Goal: Transaction & Acquisition: Purchase product/service

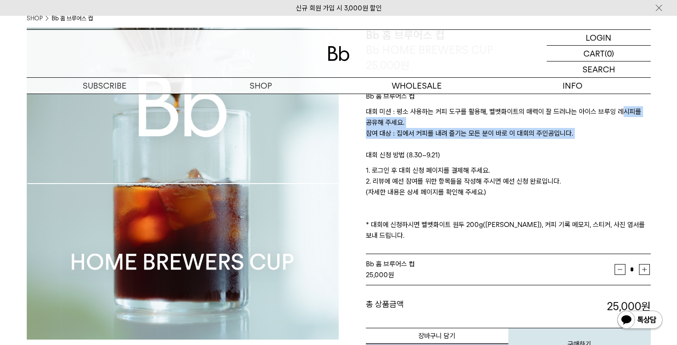
drag, startPoint x: 610, startPoint y: 126, endPoint x: 604, endPoint y: 144, distance: 19.3
click at [604, 144] on p "대회 미션 : 평소 사용하는 커피 도구를 활용해, 벨벳화이트의 매력이 잘 드러나는 아이스 브루잉 레시피를 공유해 주세요. 참여 대상 : 집에서…" at bounding box center [508, 127] width 285 height 43
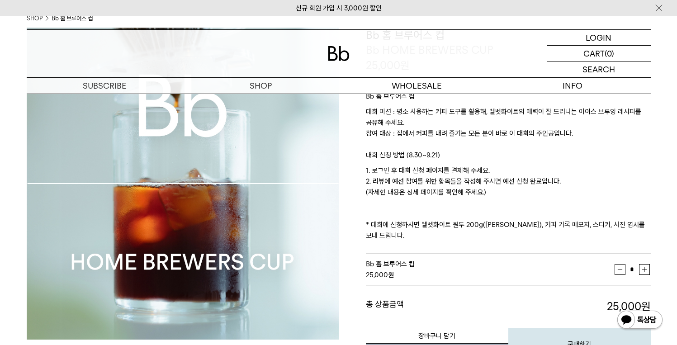
drag, startPoint x: 600, startPoint y: 156, endPoint x: 587, endPoint y: 196, distance: 42.2
click at [587, 196] on div "Bb 홈 브루어스 컵 대회 미션 : 평소 사용하는 커피 도구를 활용해, 벨벳화이트의 매력이 잘 드러나는 아이스 브루잉 레시피를 공유해 주세요.…" at bounding box center [508, 164] width 285 height 182
click at [587, 196] on p "1. 로그인 후 대회 신청 페이지를 결제해 주세요. 2. 리뷰에 예선 참여를 위한 항목들을 작성해 주시면 예선 신청 완료입니다. (자세한 내용…" at bounding box center [508, 203] width 285 height 76
drag, startPoint x: 587, startPoint y: 184, endPoint x: 592, endPoint y: 148, distance: 36.5
click at [592, 148] on div "Bb 홈 브루어스 컵 대회 미션 : 평소 사용하는 커피 도구를 활용해, 벨벳화이트의 매력이 잘 드러나는 아이스 브루잉 레시피를 공유해 주세요.…" at bounding box center [508, 164] width 285 height 182
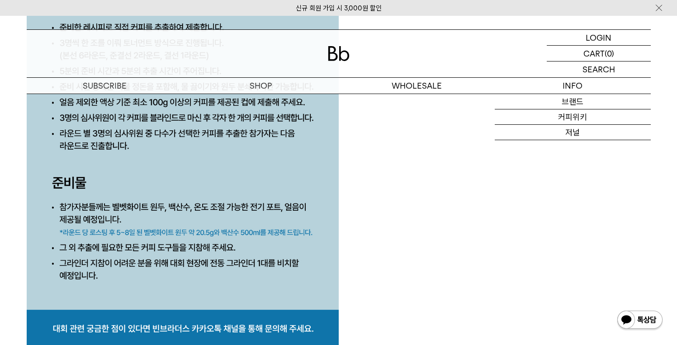
scroll to position [4603, 0]
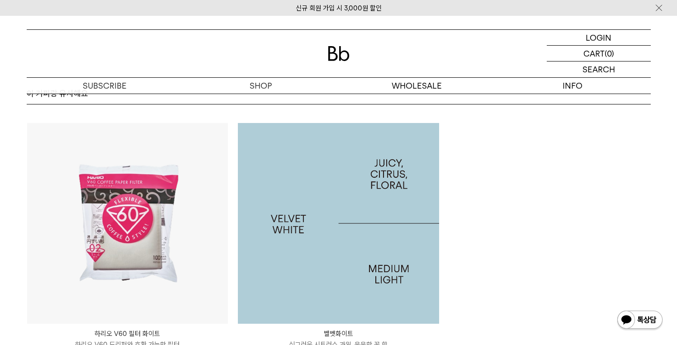
scroll to position [6099, 0]
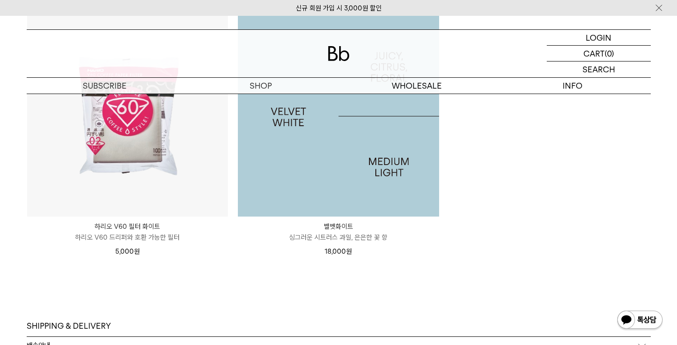
scroll to position [5991, 0]
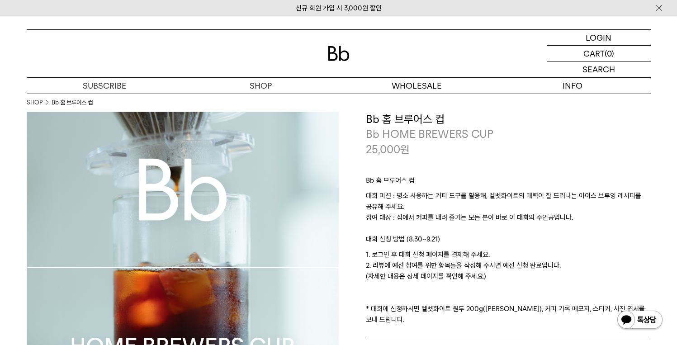
click at [591, 157] on div "Bb 홈 브루어스 컵 대회 미션 : 평소 사용하는 커피 도구를 활용해, 벨벳화이트의 매력이 잘 드러나는 아이스 브루잉 레시피를 공유해 주세요.…" at bounding box center [508, 248] width 285 height 182
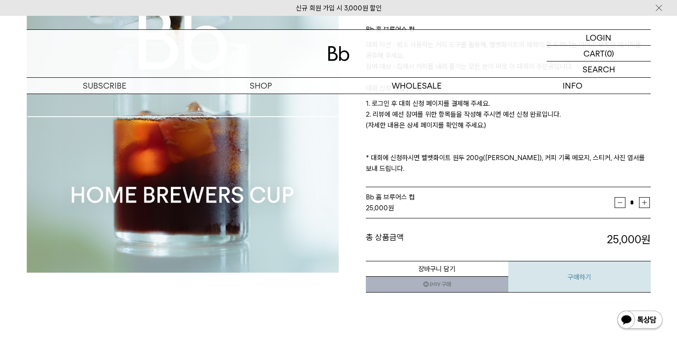
click at [568, 266] on button "구매하기" at bounding box center [579, 277] width 142 height 32
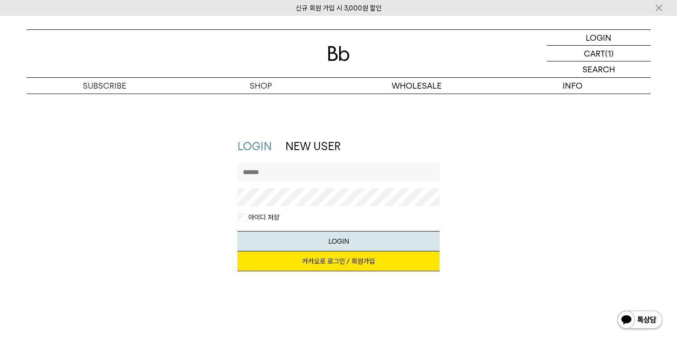
click at [279, 168] on input "text" at bounding box center [338, 172] width 202 height 18
click at [635, 179] on div "LOGIN NEW USER 지금 가입하시면 3,000원 쿠폰과 매월 회원 전용 커피 혜택을 드려요. 카카오로 로그인 / 회원가입 아이디로 로그…" at bounding box center [338, 210] width 633 height 142
click at [364, 267] on link "카카오로 로그인 / 회원가입" at bounding box center [338, 261] width 202 height 20
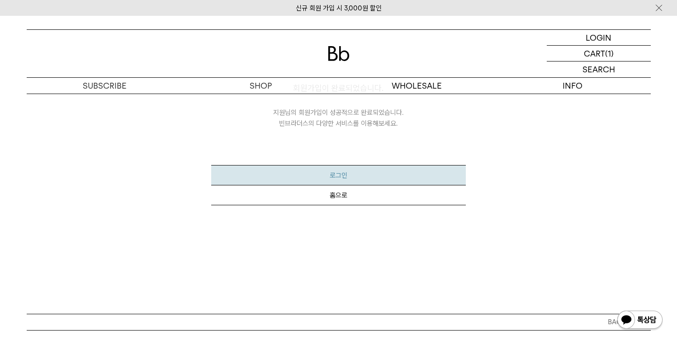
click at [336, 170] on button "로그인" at bounding box center [338, 175] width 255 height 20
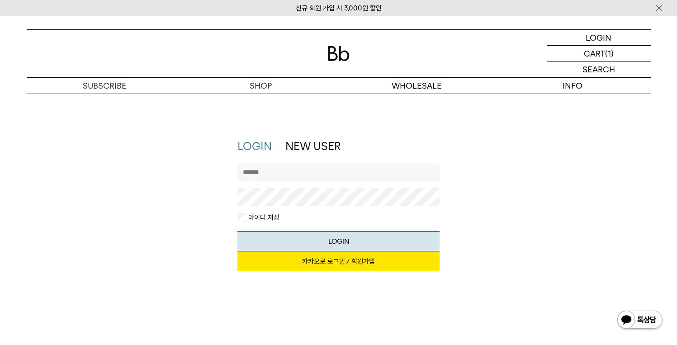
click at [314, 261] on link "카카오로 로그인 / 회원가입" at bounding box center [338, 261] width 202 height 20
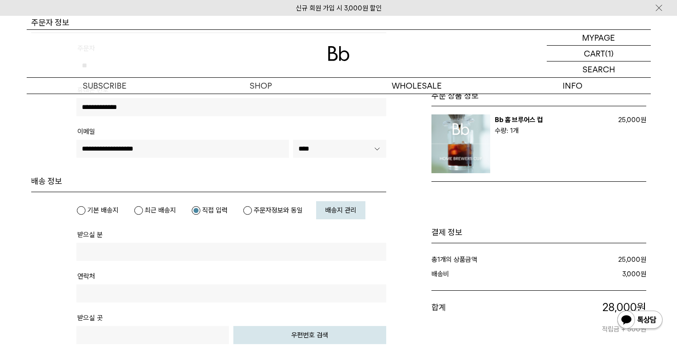
scroll to position [86, 0]
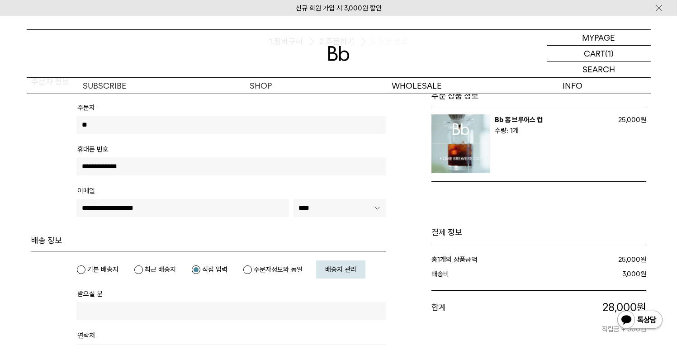
drag, startPoint x: 82, startPoint y: 126, endPoint x: 95, endPoint y: 125, distance: 12.7
click at [82, 126] on input "**" at bounding box center [231, 125] width 310 height 18
type input "***"
drag, startPoint x: 17, startPoint y: 194, endPoint x: 0, endPoint y: 193, distance: 17.3
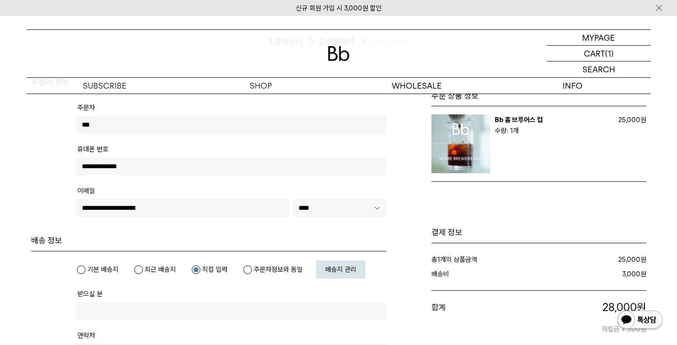
type input "**********"
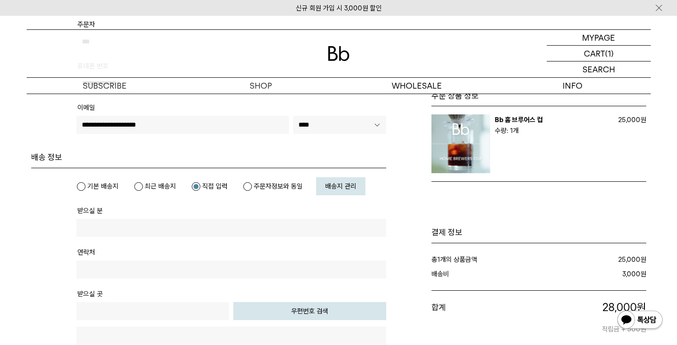
click at [78, 187] on label "기본 배송지" at bounding box center [97, 186] width 42 height 9
click at [190, 217] on tr "받으실 분" at bounding box center [231, 225] width 310 height 42
click at [183, 231] on input "text" at bounding box center [231, 228] width 310 height 18
type input "***"
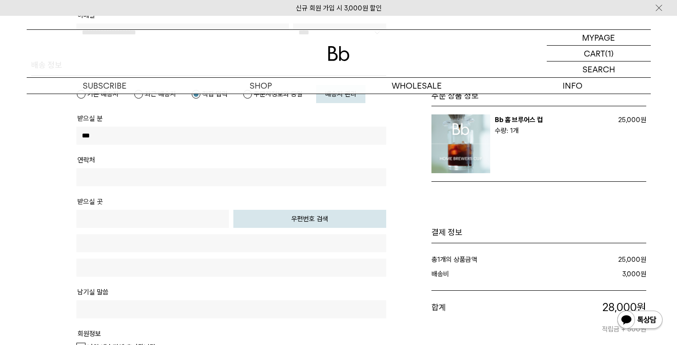
scroll to position [265, 0]
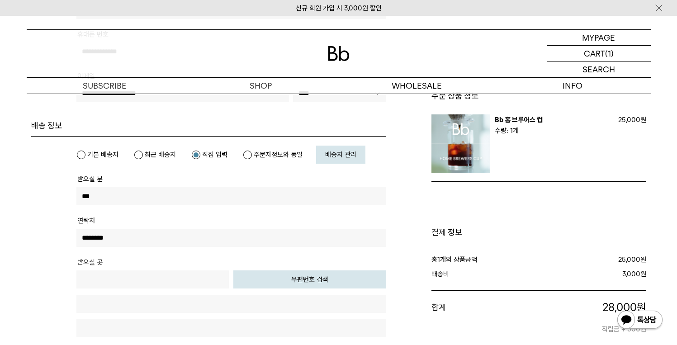
click at [246, 154] on label "주문자정보와 동일" at bounding box center [273, 154] width 60 height 9
type input "**********"
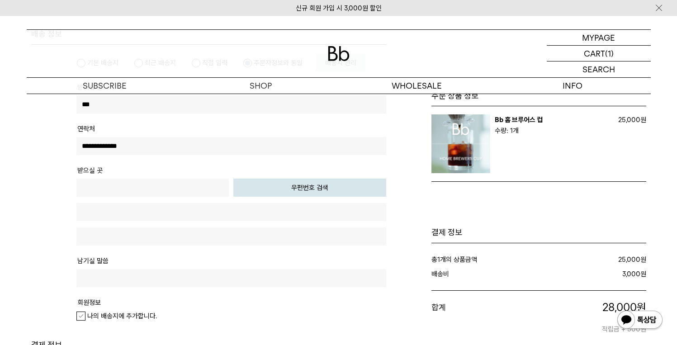
scroll to position [293, 0]
click at [324, 188] on button "우편번호 검색" at bounding box center [309, 188] width 153 height 18
type input "*****"
type input "**********"
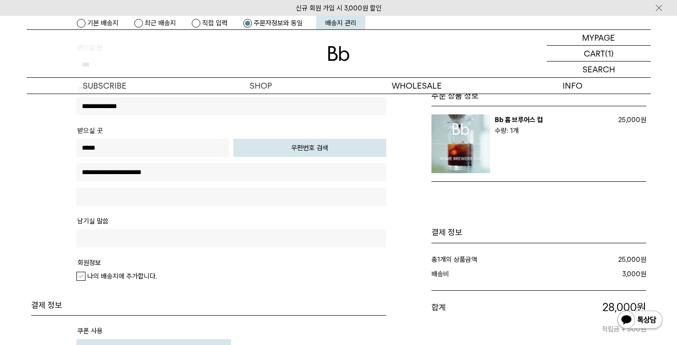
scroll to position [369, 0]
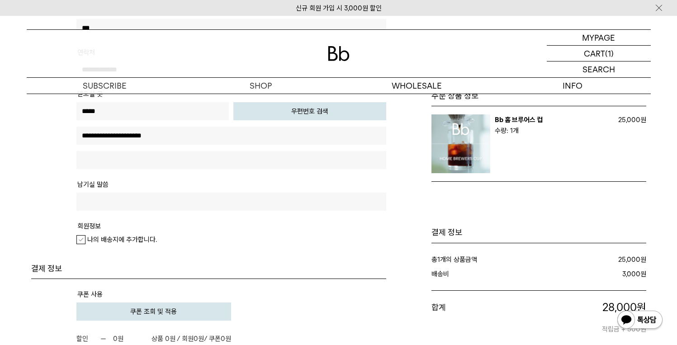
click at [111, 163] on input "text" at bounding box center [231, 160] width 310 height 18
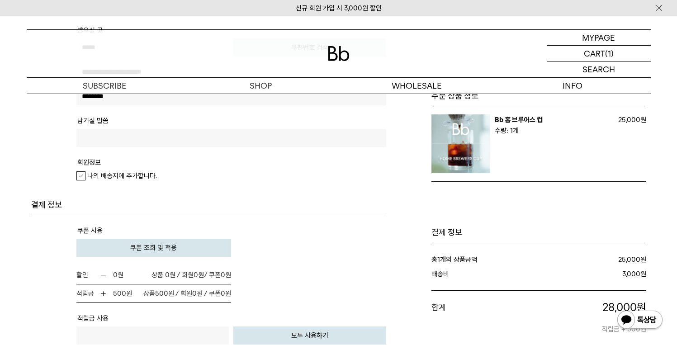
type input "********"
drag, startPoint x: 80, startPoint y: 174, endPoint x: 104, endPoint y: 176, distance: 23.2
click at [80, 174] on label "나의 배송지에 추가합니다." at bounding box center [116, 175] width 80 height 9
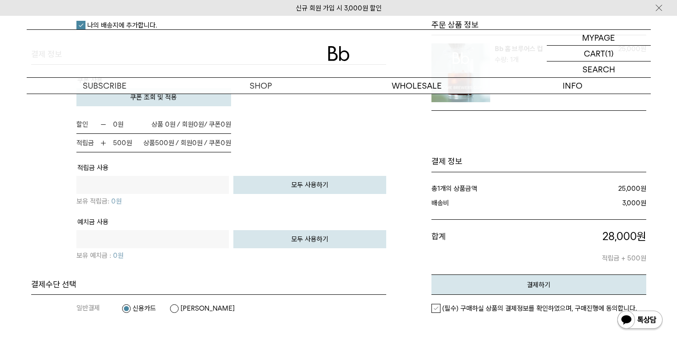
scroll to position [567, 0]
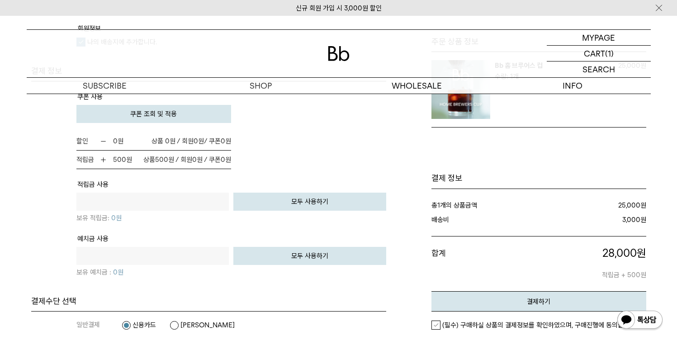
click at [165, 161] on span "상품 500 원 / 회원 0 원 / 쿠폰 0 원" at bounding box center [187, 159] width 88 height 11
click at [165, 119] on button "쿠폰 조회 및 적용" at bounding box center [153, 114] width 155 height 18
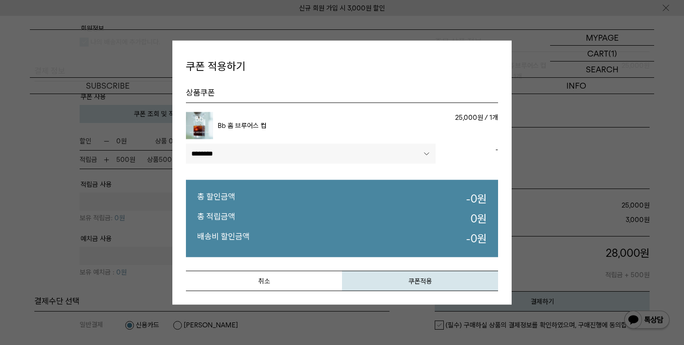
click at [300, 165] on td "******** ****" at bounding box center [311, 156] width 250 height 24
click at [306, 156] on select"] "******** ****" at bounding box center [311, 154] width 250 height 20
select select"] "******"
click at [186, 144] on select"] "******** ****" at bounding box center [311, 154] width 250 height 20
click at [415, 281] on button "쿠폰적용" at bounding box center [420, 281] width 156 height 20
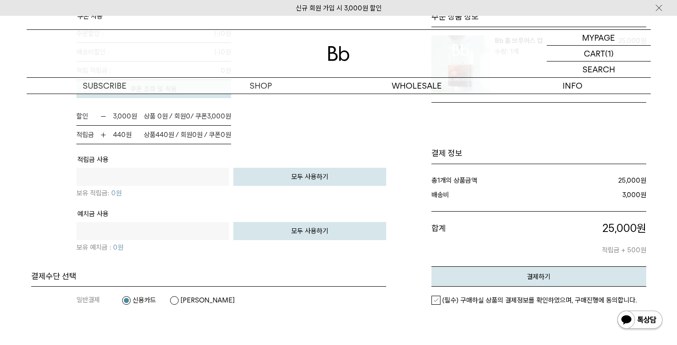
scroll to position [699, 0]
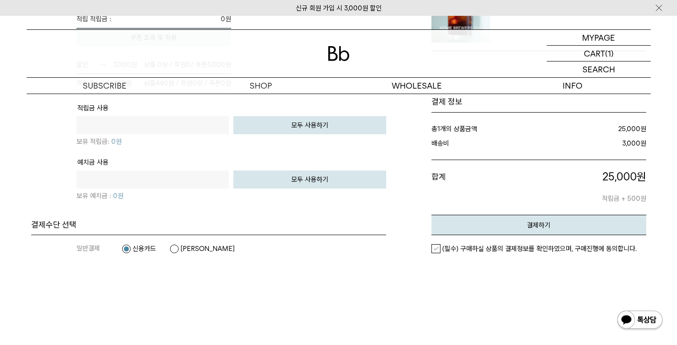
click at [520, 247] on em "(필수) 구매하실 상품의 결제정보를 확인하였으며, 구매진행에 동의합니다." at bounding box center [539, 249] width 194 height 8
click at [535, 232] on button "결제하기" at bounding box center [538, 225] width 215 height 20
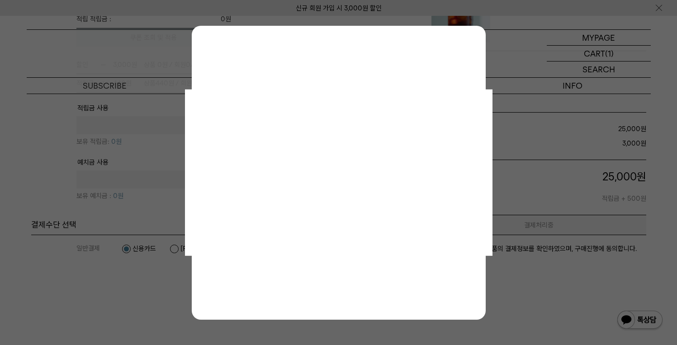
scroll to position [0, 0]
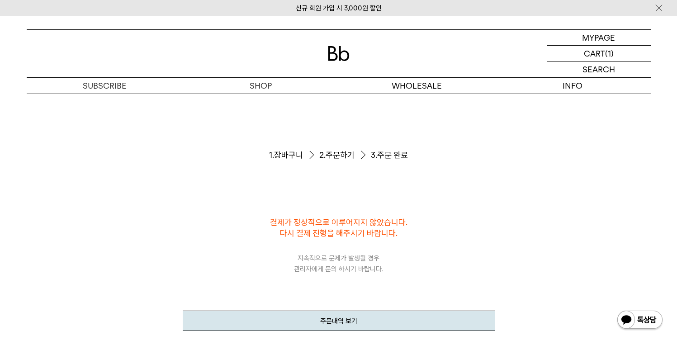
scroll to position [83, 0]
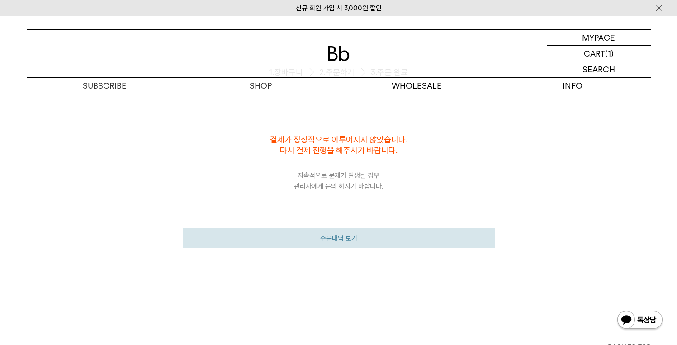
click at [351, 235] on link "주문내역 보기" at bounding box center [339, 238] width 312 height 20
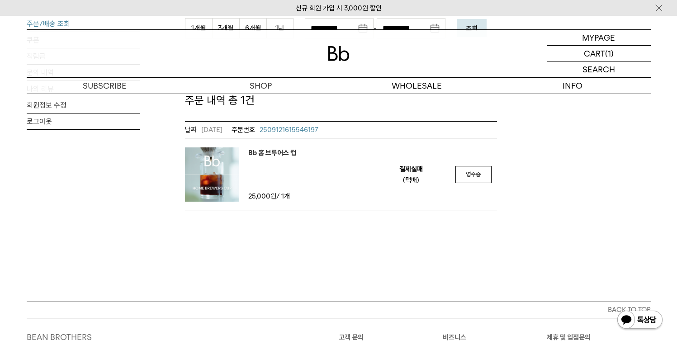
scroll to position [192, 0]
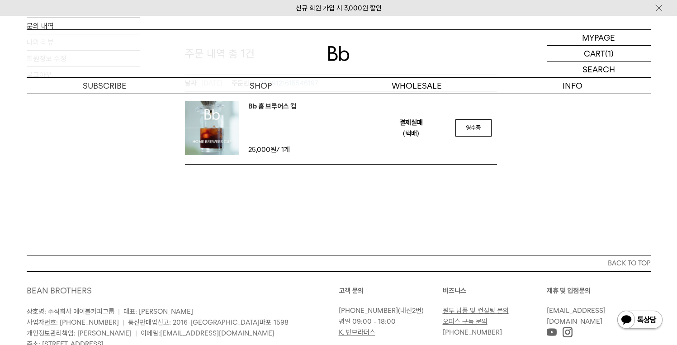
click at [405, 118] on em "결제실패" at bounding box center [411, 122] width 24 height 11
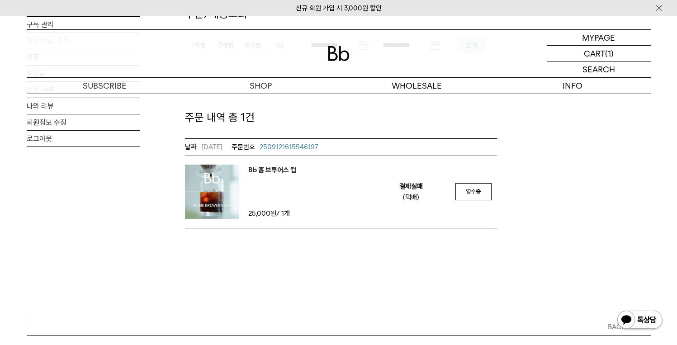
click at [272, 174] on em "Bb 홈 브루어스 컵" at bounding box center [272, 170] width 48 height 11
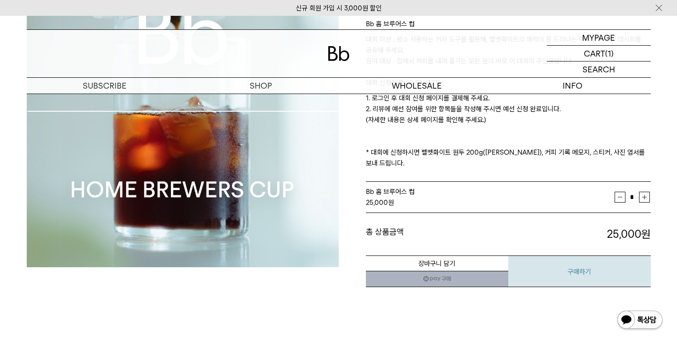
click at [556, 261] on button "구매하기" at bounding box center [579, 271] width 142 height 32
click at [591, 56] on p "장바구니" at bounding box center [594, 53] width 29 height 15
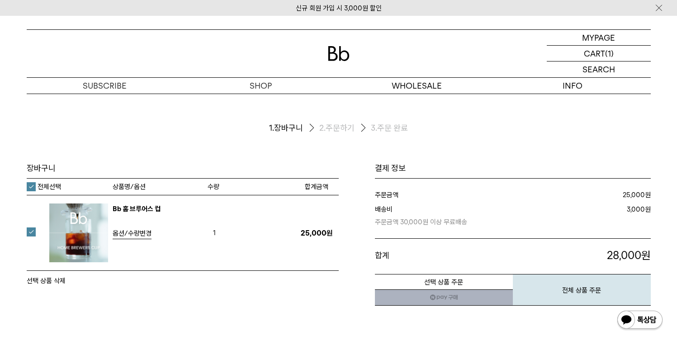
click at [416, 299] on link "네이버페이 구매하기" at bounding box center [444, 297] width 138 height 16
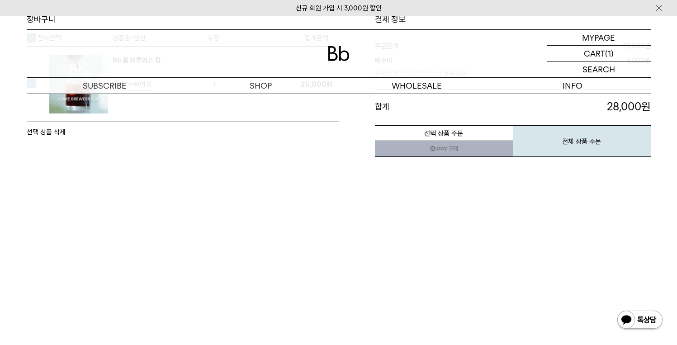
scroll to position [6, 0]
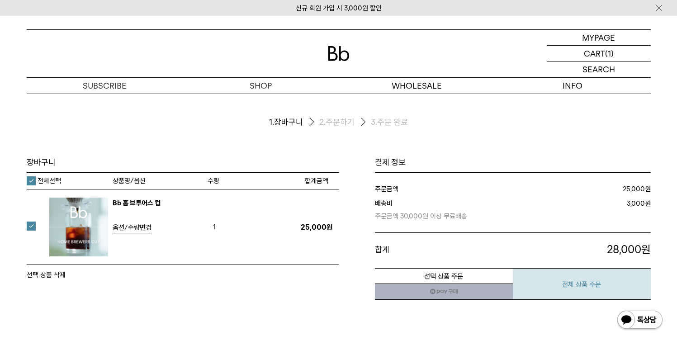
click at [593, 283] on button "전체 상품 주문" at bounding box center [582, 284] width 138 height 32
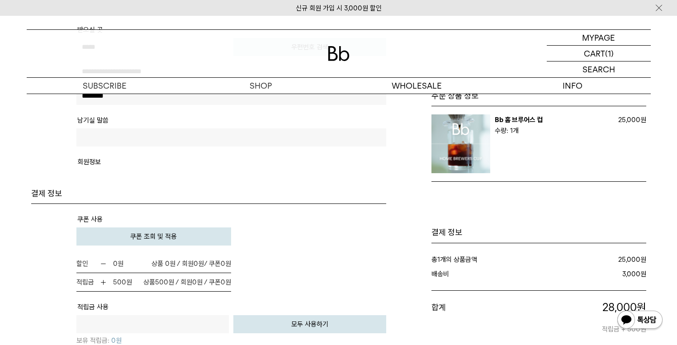
scroll to position [546, 0]
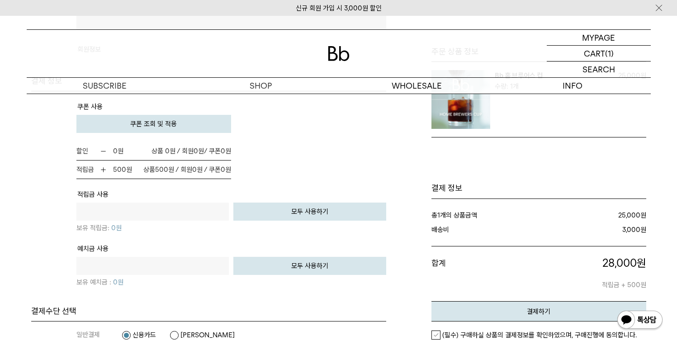
click at [180, 131] on button "쿠폰 조회 및 적용" at bounding box center [153, 124] width 155 height 18
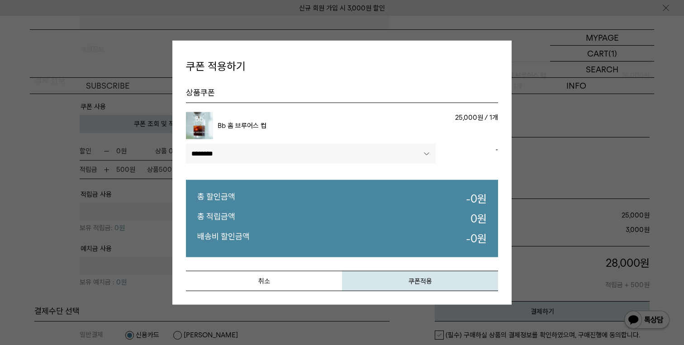
click at [281, 150] on select"] "******** ****" at bounding box center [311, 154] width 250 height 20
select select"] "******"
click at [186, 144] on select"] "******** ****" at bounding box center [311, 154] width 250 height 20
drag, startPoint x: 430, startPoint y: 281, endPoint x: 406, endPoint y: 286, distance: 24.0
click at [430, 281] on button "쿠폰적용" at bounding box center [420, 281] width 156 height 20
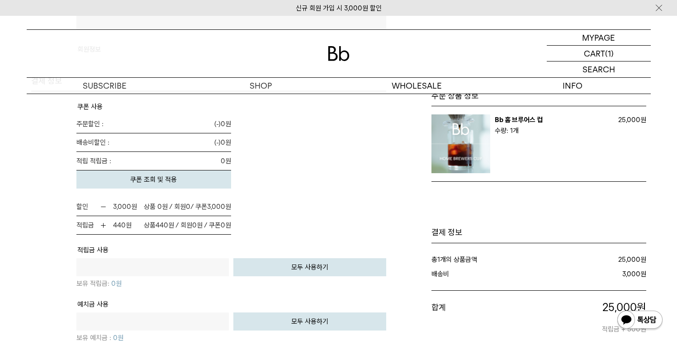
click at [406, 287] on div "주문 상품 정보" at bounding box center [520, 11] width 251 height 788
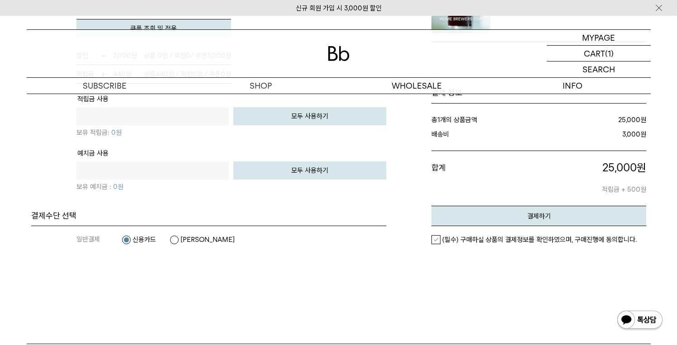
scroll to position [808, 0]
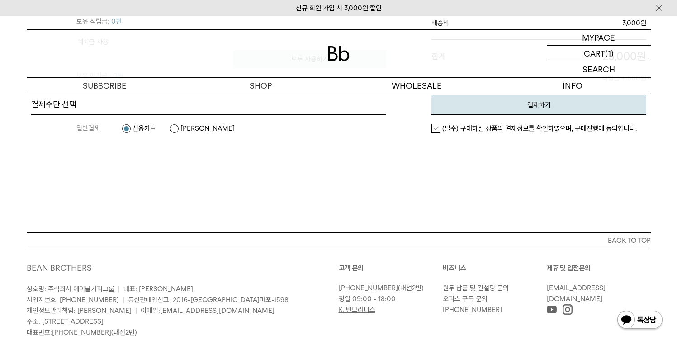
click at [442, 130] on em "(필수) 구매하실 상품의 결제정보를 확인하였으며, 구매진행에 동의합니다." at bounding box center [539, 128] width 194 height 8
click at [510, 105] on button "결제하기" at bounding box center [538, 104] width 215 height 20
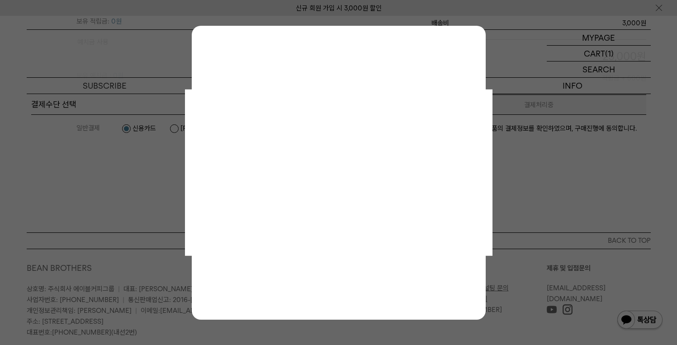
scroll to position [0, 0]
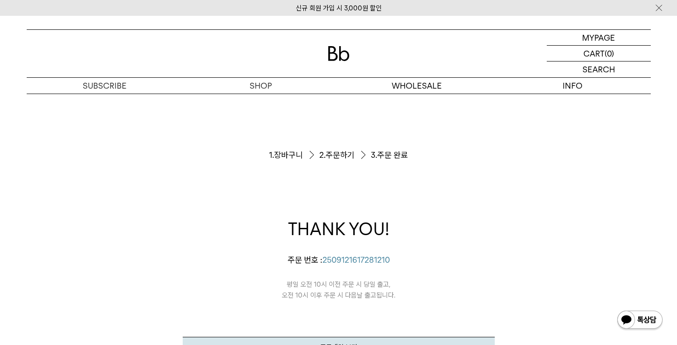
scroll to position [110, 0]
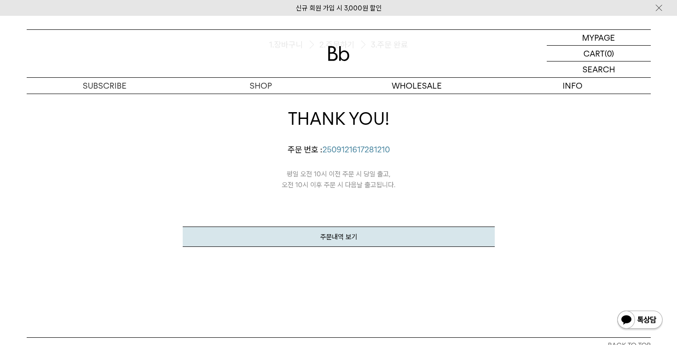
click at [415, 193] on div "THANK YOU! 지원님의 주문이 정상적으로 접수되었습니다. 주문 번호 : [PHONE_NUMBER] 평일 오전 10시 이전 주문 시 당일 …" at bounding box center [339, 177] width 312 height 140
click at [415, 193] on div "쇼핑 계속하기 주문내역 보기" at bounding box center [339, 218] width 312 height 57
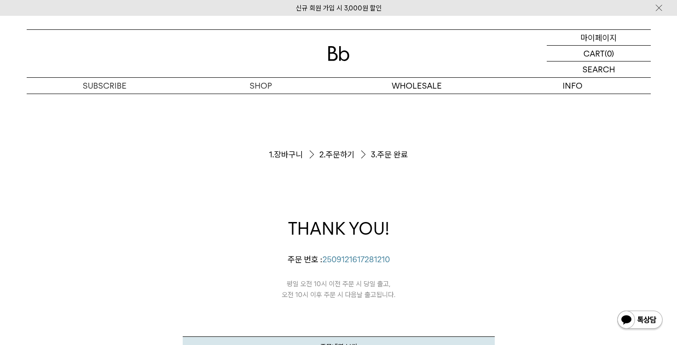
click at [606, 33] on p "마이페이지" at bounding box center [599, 37] width 36 height 15
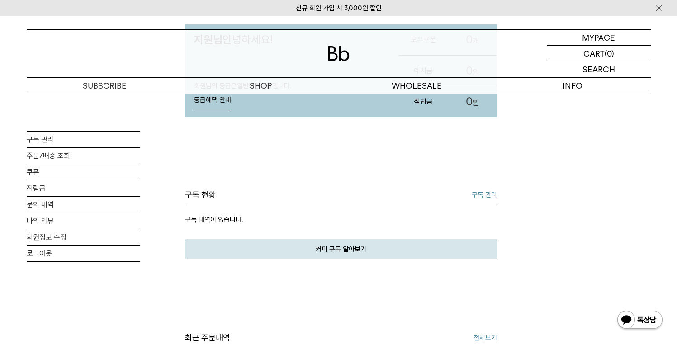
scroll to position [348, 0]
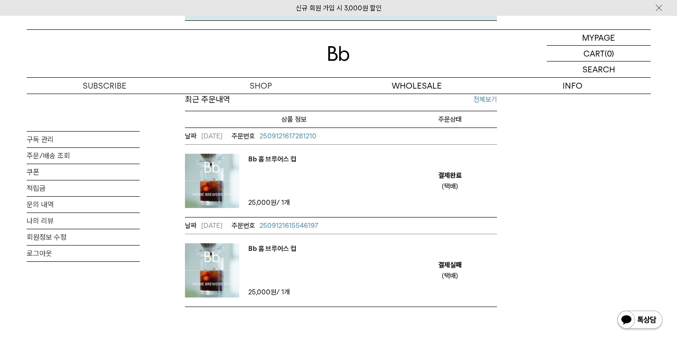
click at [277, 160] on em "Bb 홈 브루어스 컵" at bounding box center [272, 159] width 48 height 11
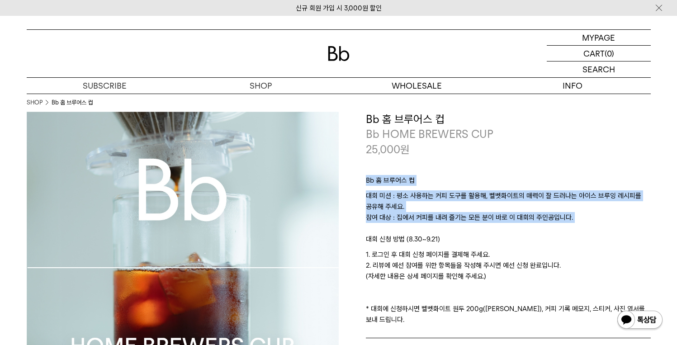
drag, startPoint x: 518, startPoint y: 173, endPoint x: 532, endPoint y: 226, distance: 54.6
click at [532, 226] on div "Bb 홈 브루어스 컵 대회 미션 : 평소 사용하는 커피 도구를 활용해, 벨벳화이트의 매력이 잘 드러나는 아이스 브루잉 레시피를 공유해 주세요.…" at bounding box center [508, 248] width 285 height 182
click at [532, 226] on p "대회 미션 : 평소 사용하는 커피 도구를 활용해, 벨벳화이트의 매력이 잘 드러나는 아이스 브루잉 레시피를 공유해 주세요. 참여 대상 : 집에서…" at bounding box center [508, 211] width 285 height 43
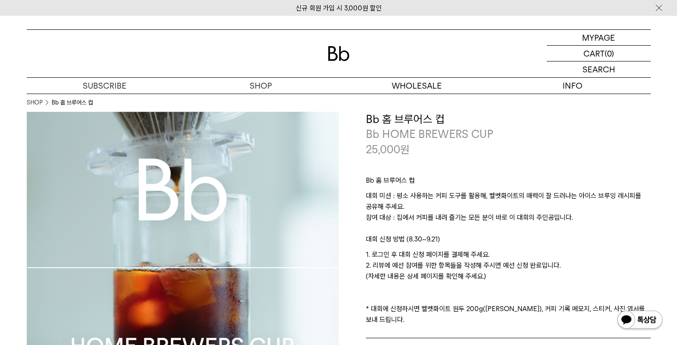
drag, startPoint x: 560, startPoint y: 243, endPoint x: 554, endPoint y: 277, distance: 34.4
click at [554, 277] on div "Bb 홈 브루어스 컵 대회 미션 : 평소 사용하는 커피 도구를 활용해, 벨벳화이트의 매력이 잘 드러나는 아이스 브루잉 레시피를 공유해 주세요.…" at bounding box center [508, 248] width 285 height 182
click at [554, 276] on p "1. 로그인 후 대회 신청 페이지를 결제해 주세요. 2. 리뷰에 예선 참여를 위한 항목들을 작성해 주시면 예선 신청 완료입니다. (자세한 내용…" at bounding box center [508, 287] width 285 height 76
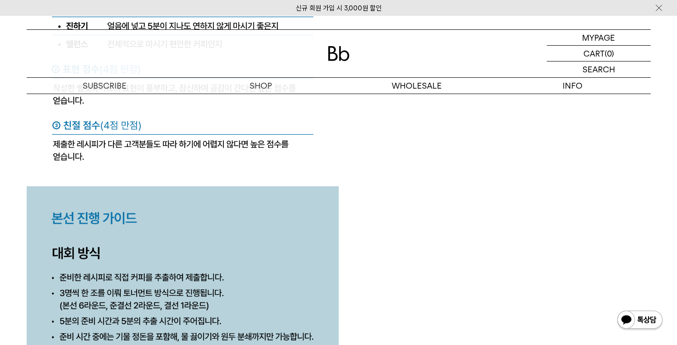
scroll to position [4458, 0]
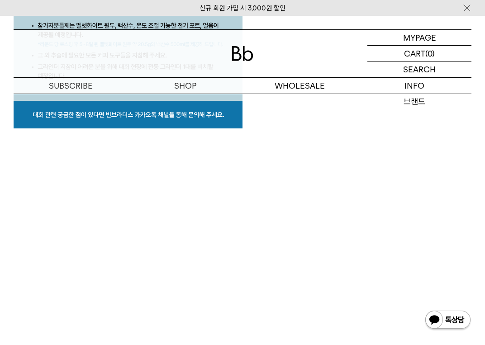
scroll to position [3432, 0]
